Goal: Task Accomplishment & Management: Use online tool/utility

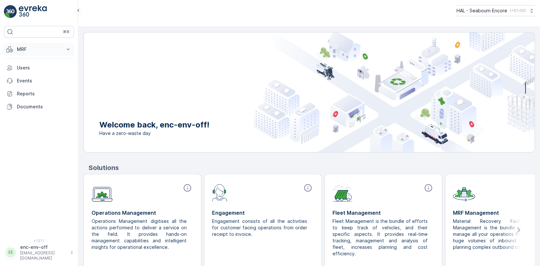
click at [24, 47] on p "MRF" at bounding box center [39, 49] width 44 height 6
click at [27, 69] on p "Offloads" at bounding box center [26, 69] width 19 height 6
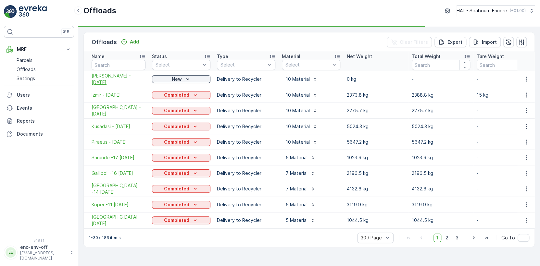
click at [116, 79] on span "[PERSON_NAME] - [DATE]" at bounding box center [118, 79] width 54 height 13
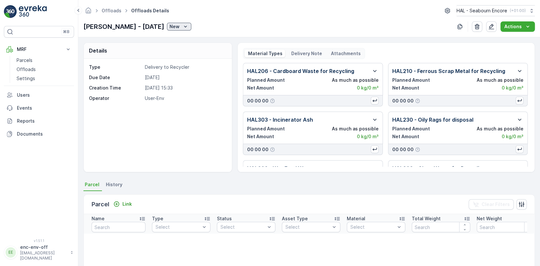
click at [182, 26] on icon "New" at bounding box center [185, 26] width 6 height 6
click at [156, 46] on span "Completed" at bounding box center [158, 45] width 24 height 6
click at [459, 26] on icon "button" at bounding box center [459, 27] width 5 height 6
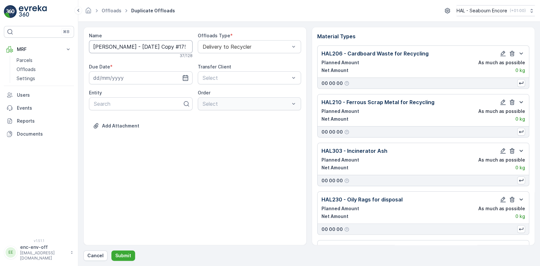
click at [110, 46] on input "[PERSON_NAME] - [DATE] Copy #1759406140820" at bounding box center [140, 46] width 103 height 13
click at [120, 46] on input "Piraeus - [DATE] Copy #1759406140820" at bounding box center [140, 46] width 103 height 13
click at [136, 46] on input "Piraeus - [DATE] Copy #1759406140820" at bounding box center [140, 46] width 103 height 13
type input "Piraeus - [DATE]"
click at [184, 77] on icon "button" at bounding box center [185, 79] width 6 height 6
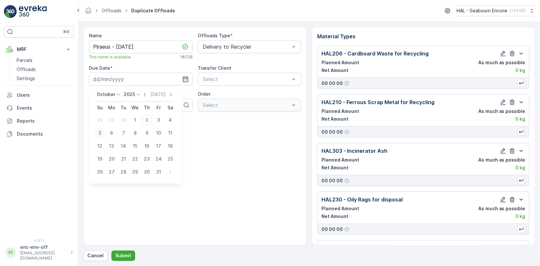
click at [100, 133] on div "5" at bounding box center [100, 133] width 10 height 10
type input "[DATE]"
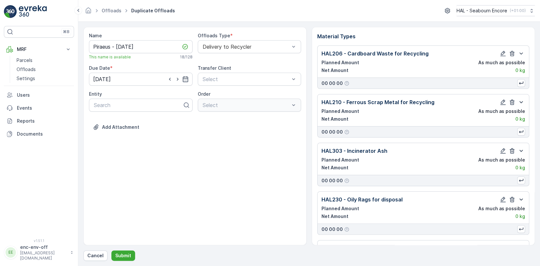
click at [210, 159] on div "Name [PERSON_NAME] - [DATE] This name is available 18 / 128 Offloads Type * Del…" at bounding box center [194, 136] width 223 height 218
click at [119, 256] on p "Submit" at bounding box center [123, 255] width 16 height 6
